Goal: Information Seeking & Learning: Learn about a topic

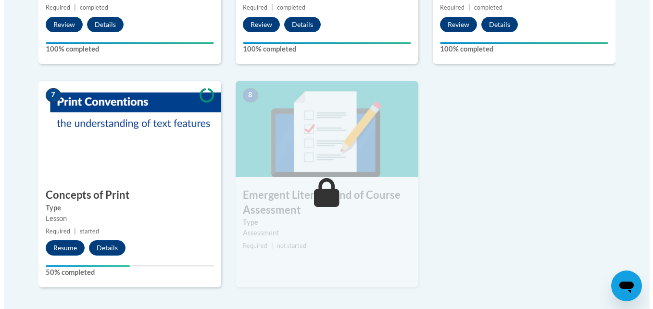
scroll to position [735, 0]
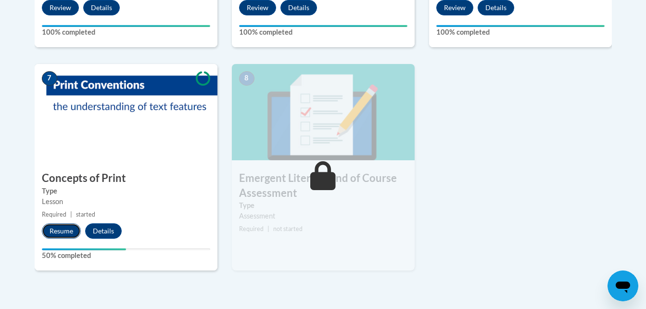
click at [62, 232] on button "Resume" at bounding box center [61, 230] width 39 height 15
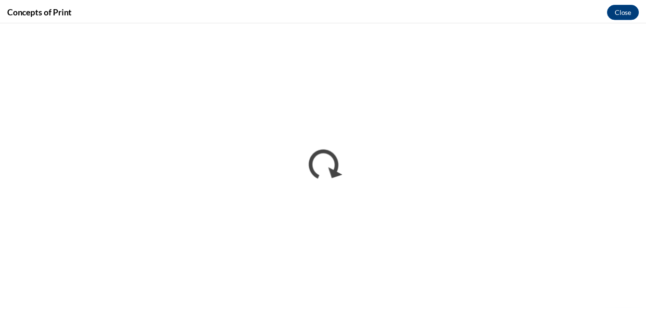
scroll to position [0, 0]
